Goal: Task Accomplishment & Management: Complete application form

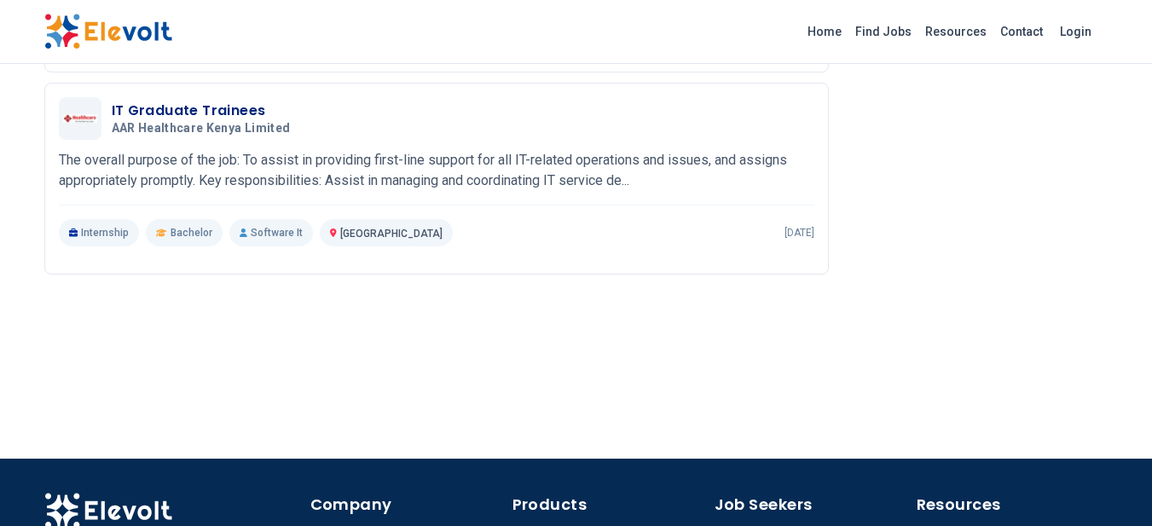
scroll to position [901, 0]
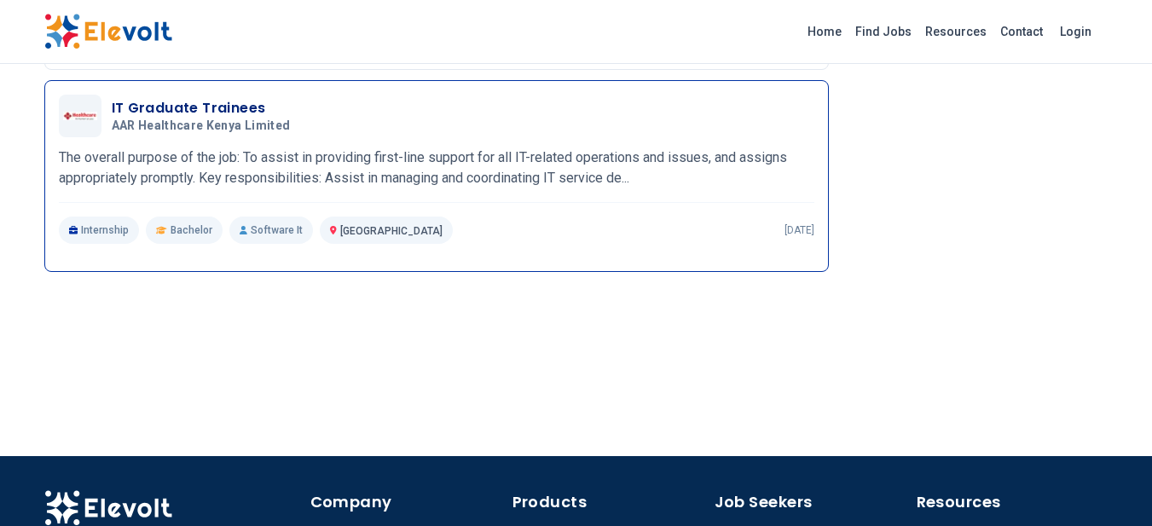
click at [106, 244] on p "Internship" at bounding box center [99, 230] width 81 height 27
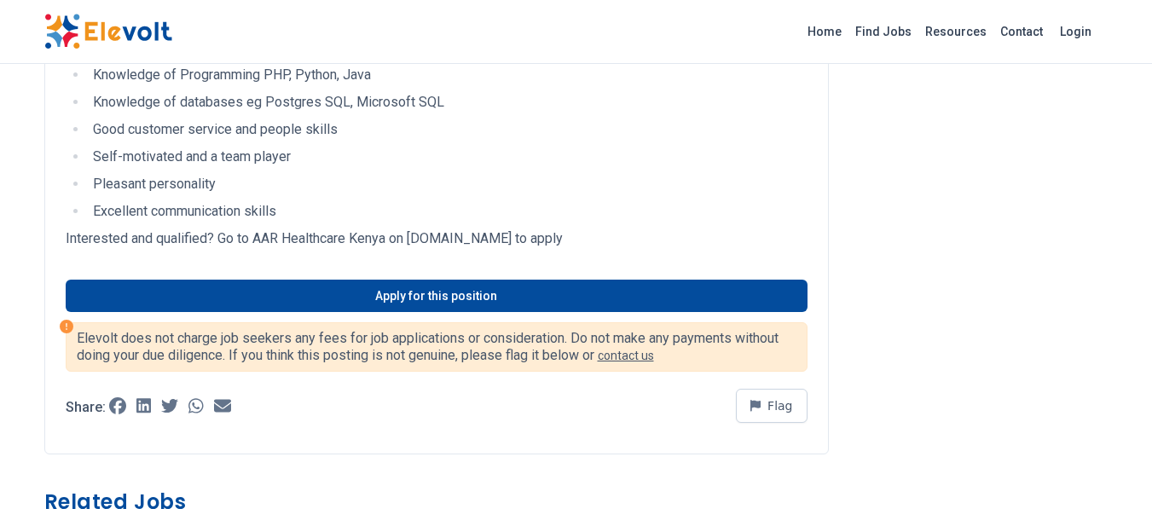
scroll to position [454, 0]
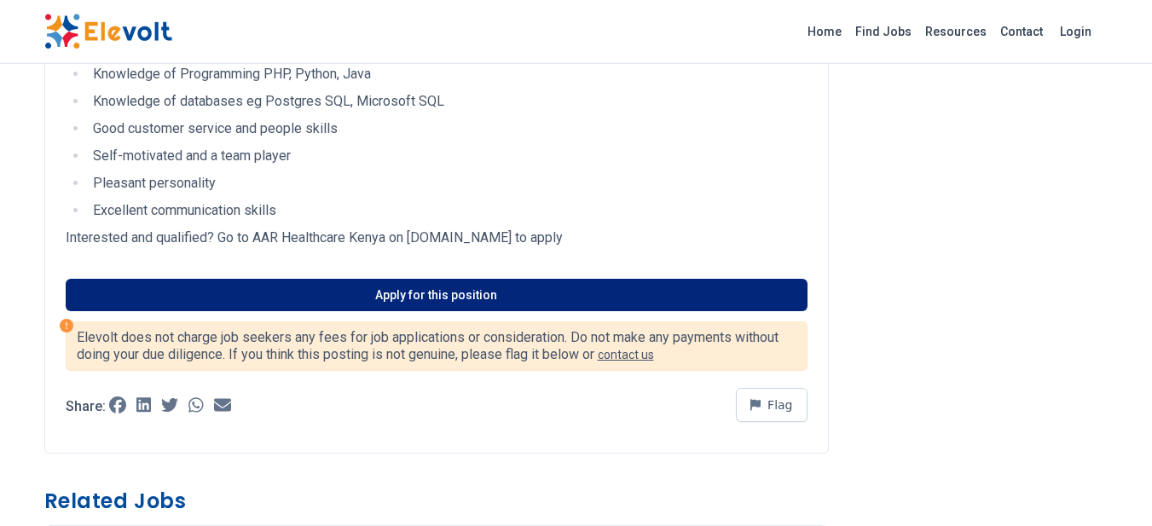
click at [178, 299] on link "Apply for this position" at bounding box center [437, 295] width 742 height 32
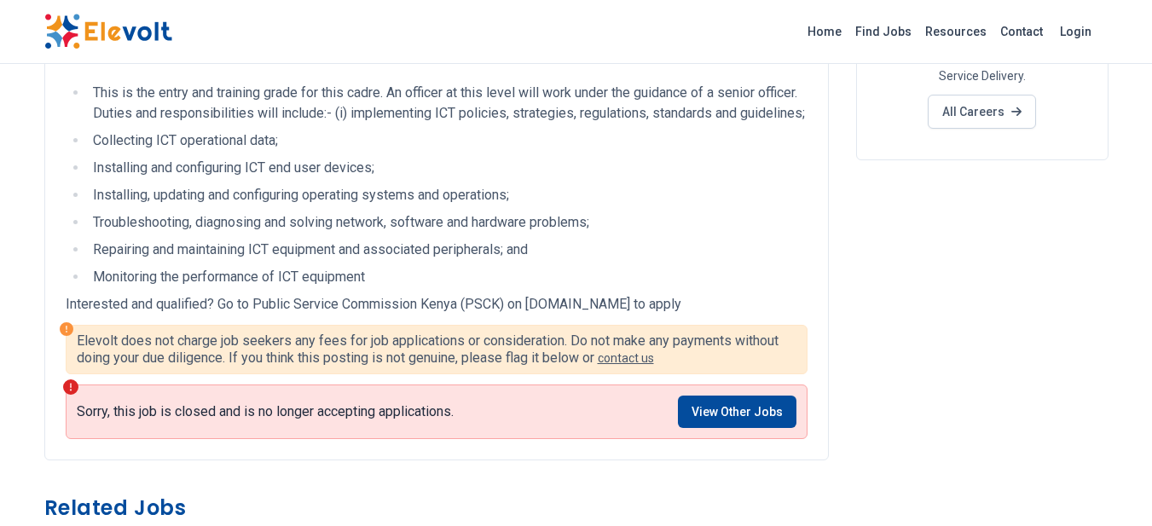
scroll to position [241, 0]
